Goal: Information Seeking & Learning: Check status

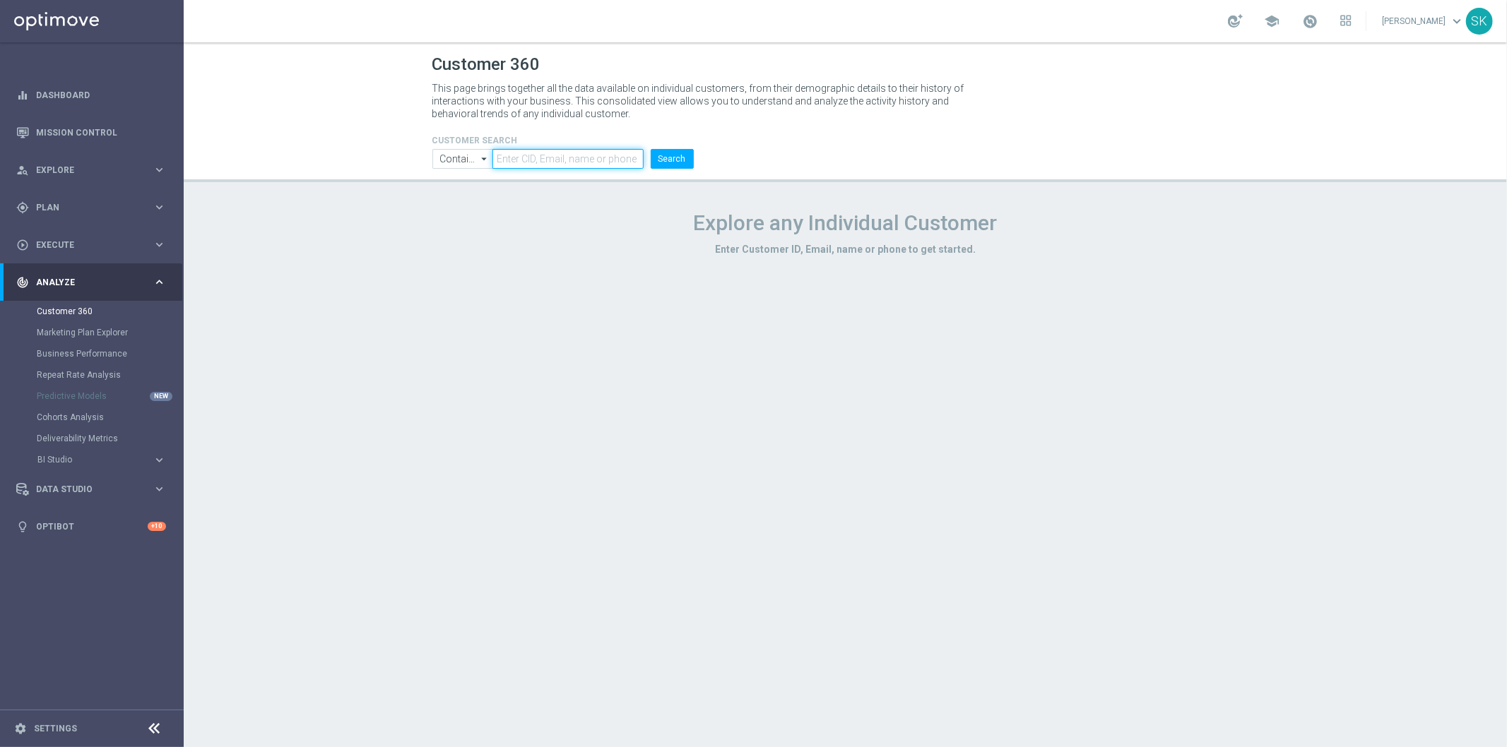
click at [613, 162] on input "text" at bounding box center [567, 159] width 150 height 20
paste input "548956"
type input "548956"
click at [682, 152] on button "Search" at bounding box center [672, 159] width 43 height 20
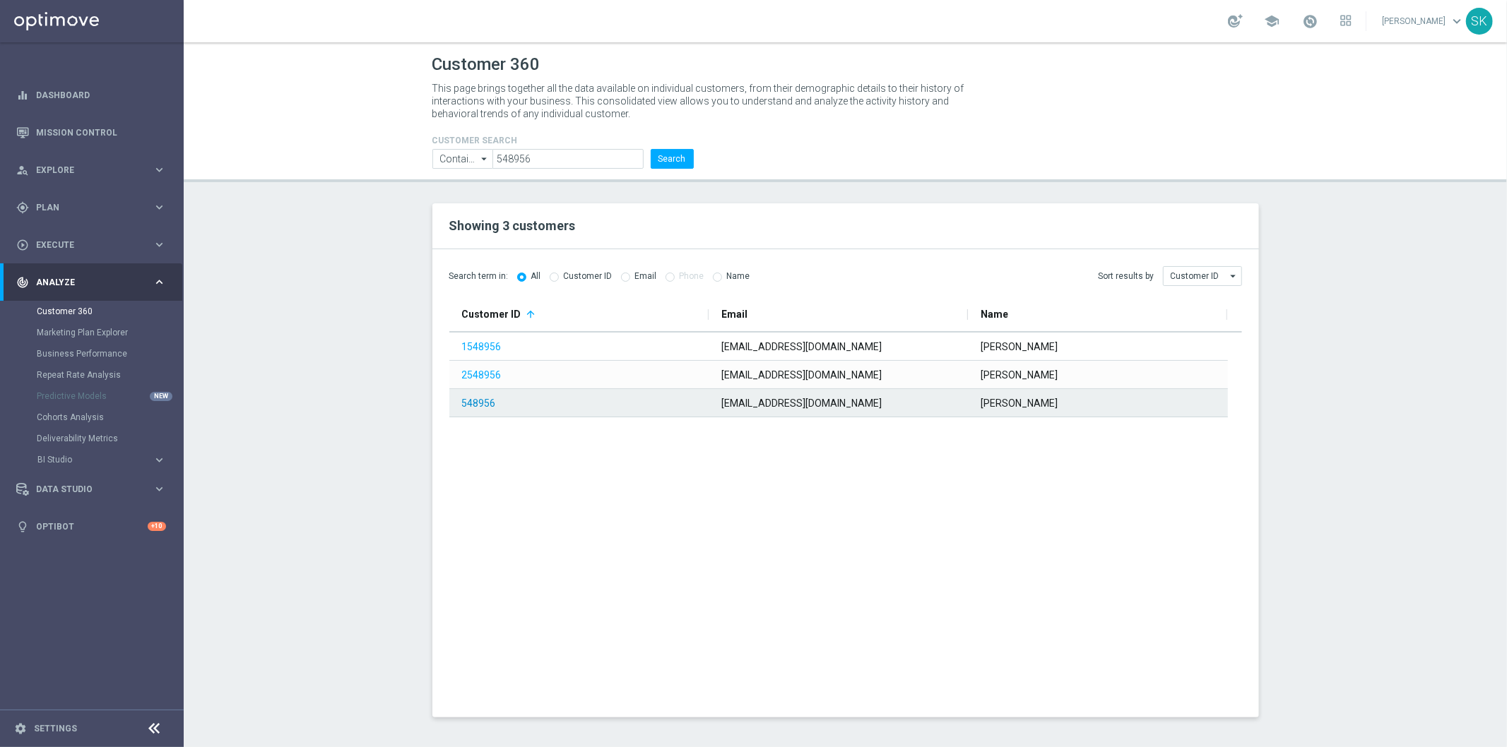
click at [475, 407] on link "548956" at bounding box center [479, 403] width 34 height 11
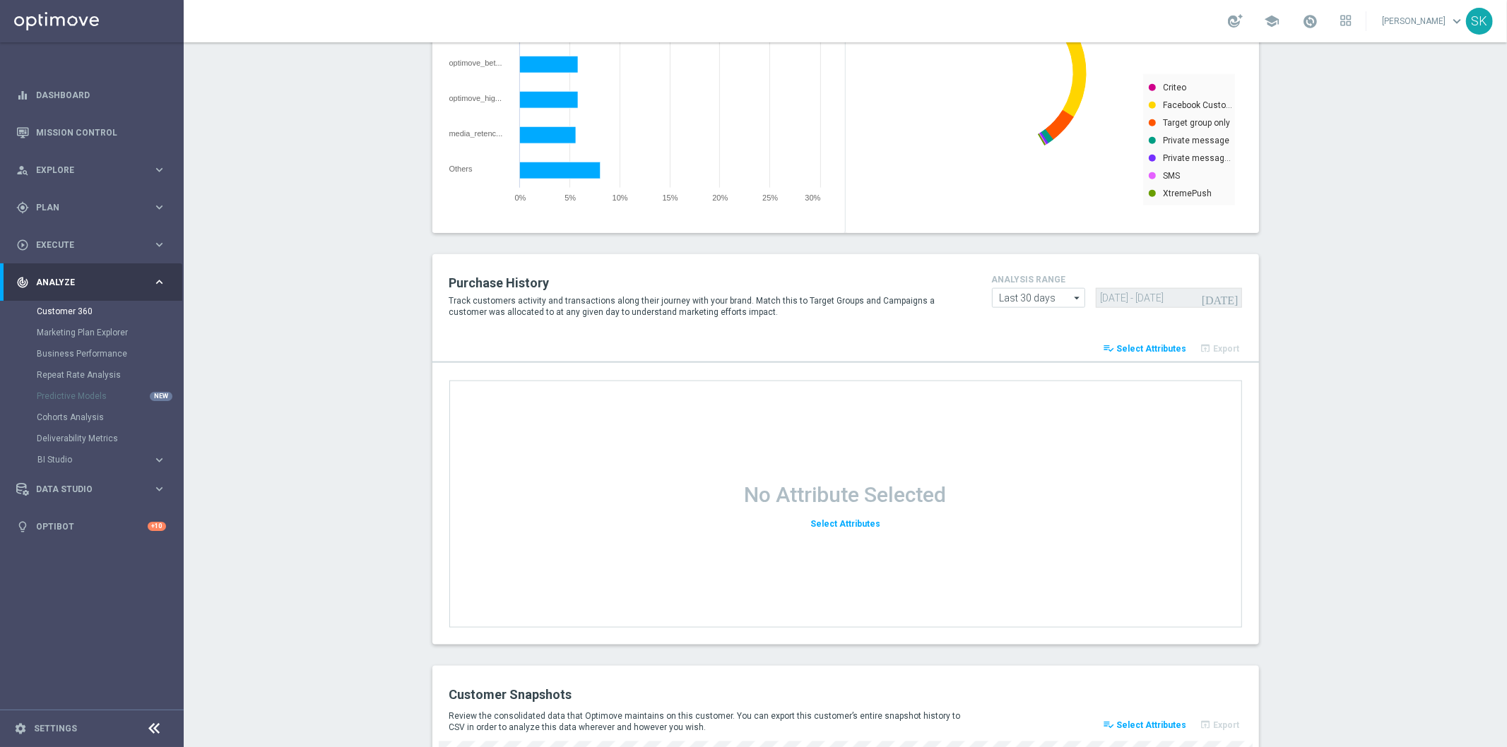
scroll to position [1700, 0]
